Goal: Check status: Check status

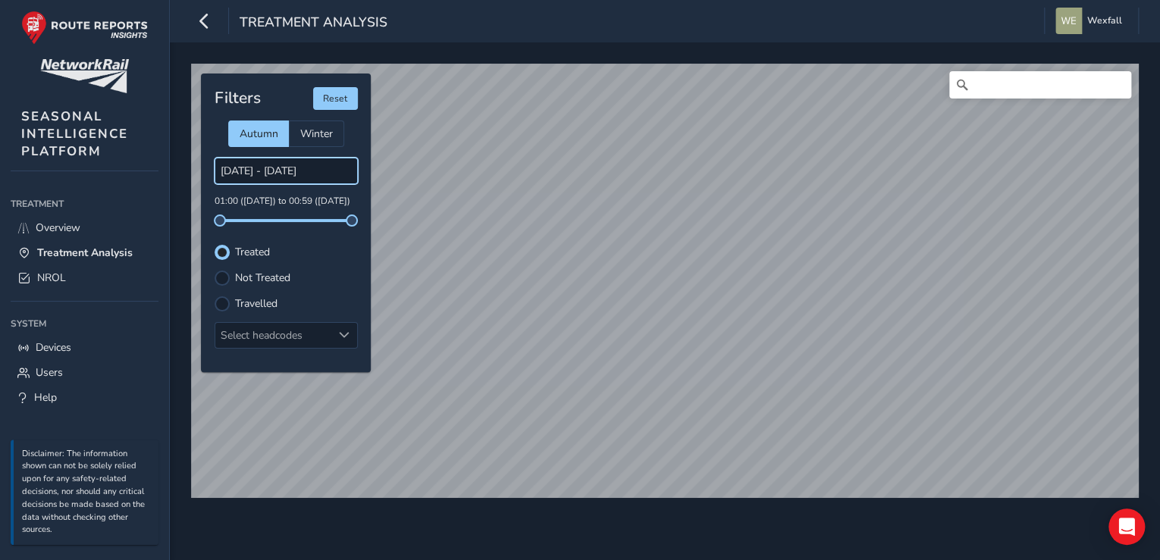
click at [315, 173] on input "[DATE] - [DATE]" at bounding box center [285, 171] width 143 height 27
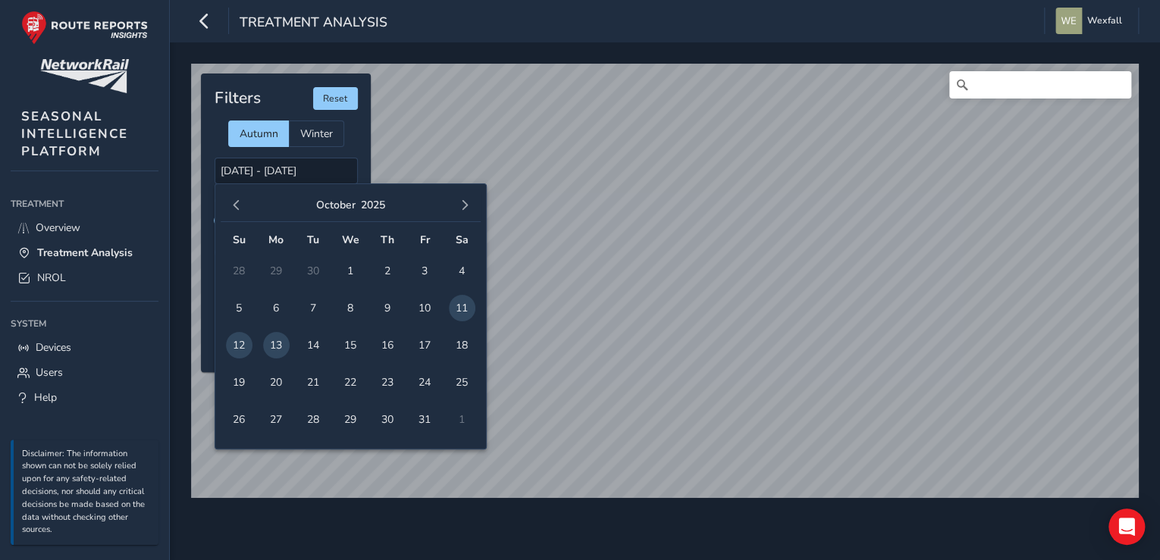
click at [242, 339] on span "12" at bounding box center [239, 345] width 27 height 27
click at [271, 343] on span "13" at bounding box center [276, 345] width 27 height 27
type input "[DATE] - [DATE]"
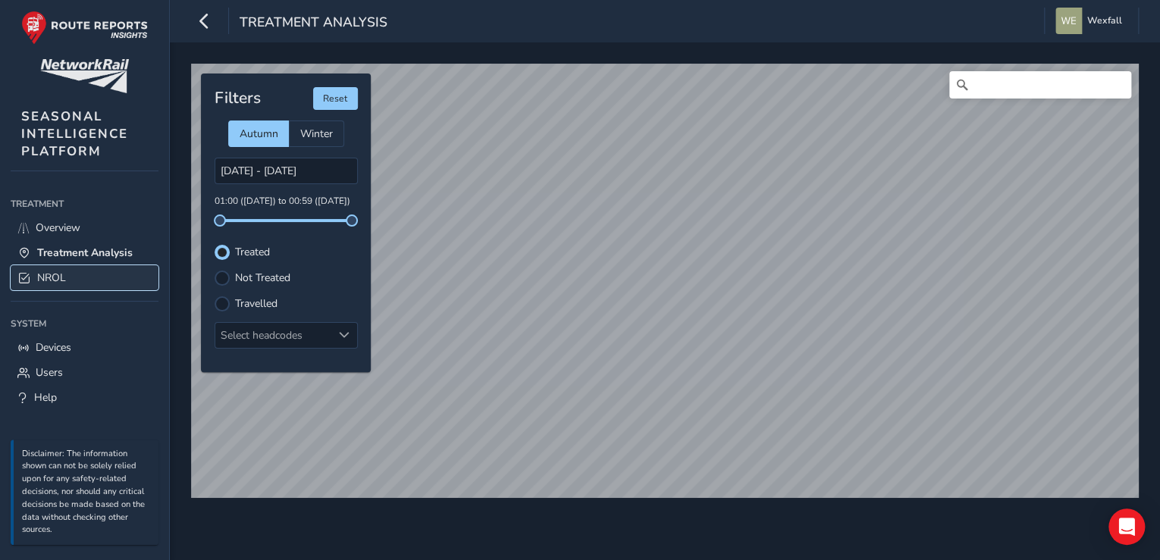
click at [74, 269] on link "NROL" at bounding box center [85, 277] width 148 height 25
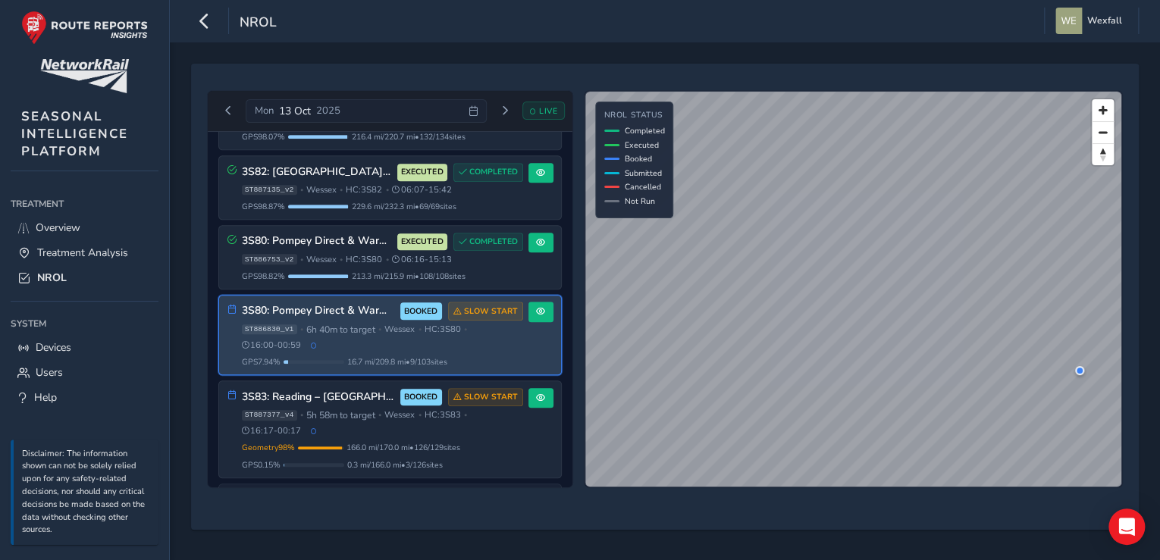
scroll to position [594, 0]
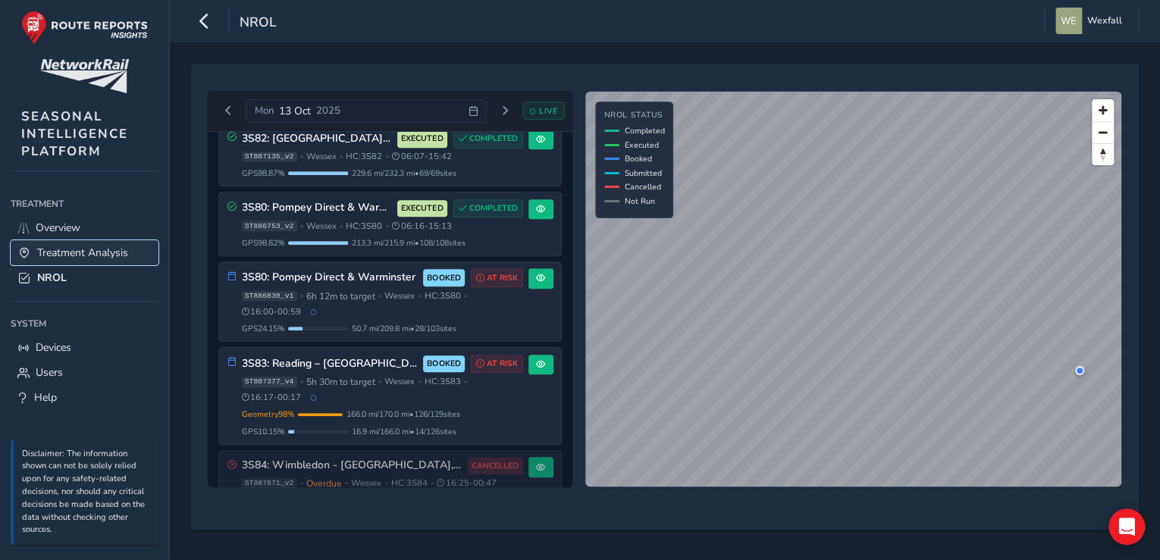
click at [67, 248] on span "Treatment Analysis" at bounding box center [82, 253] width 91 height 14
